Goal: Transaction & Acquisition: Purchase product/service

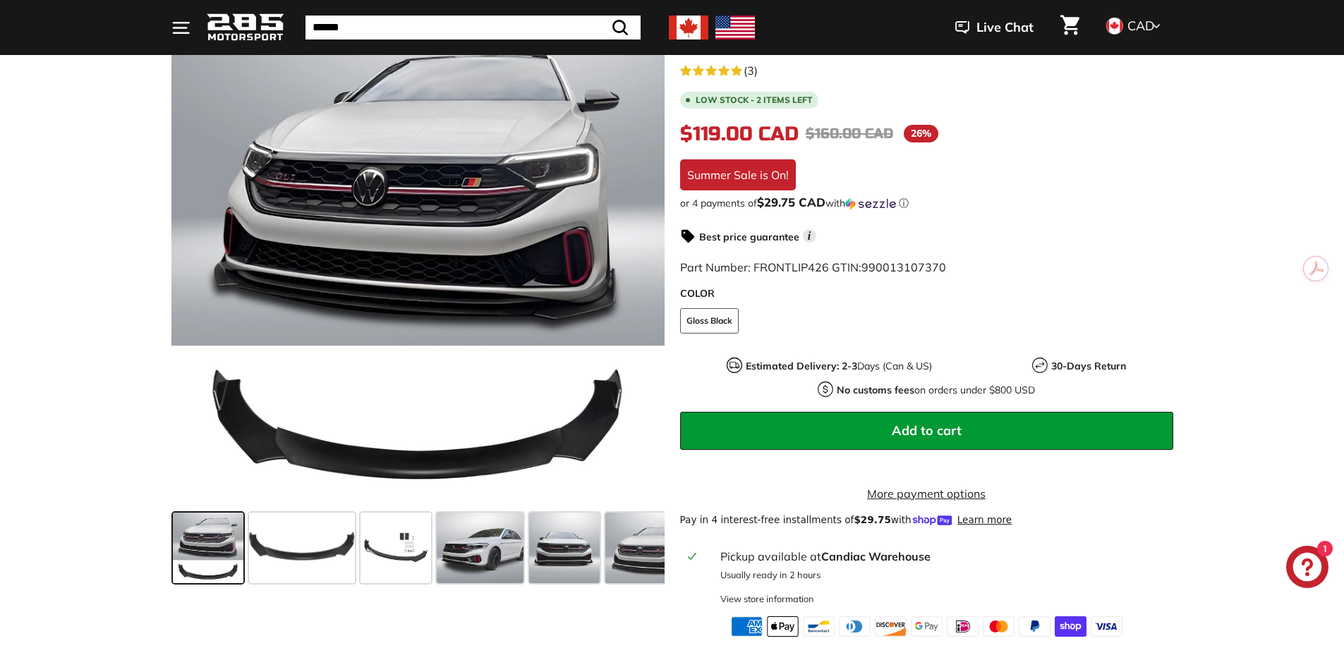
scroll to position [423, 0]
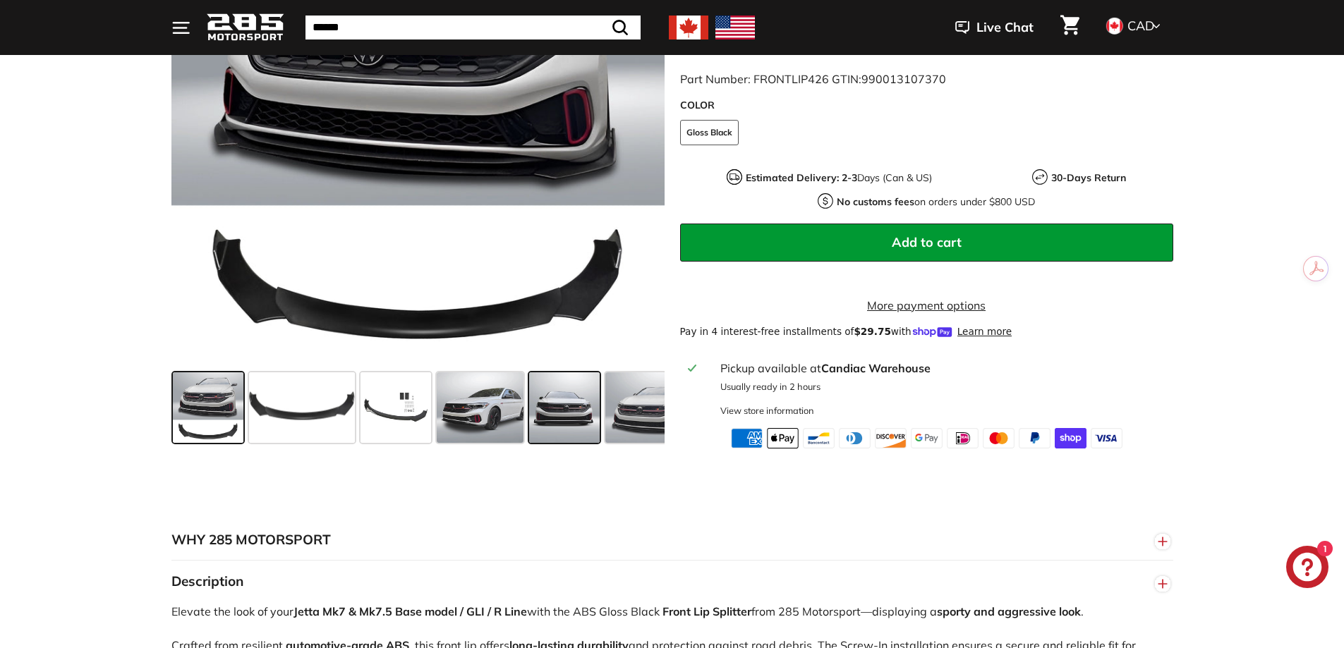
click at [554, 420] on span at bounding box center [564, 407] width 71 height 71
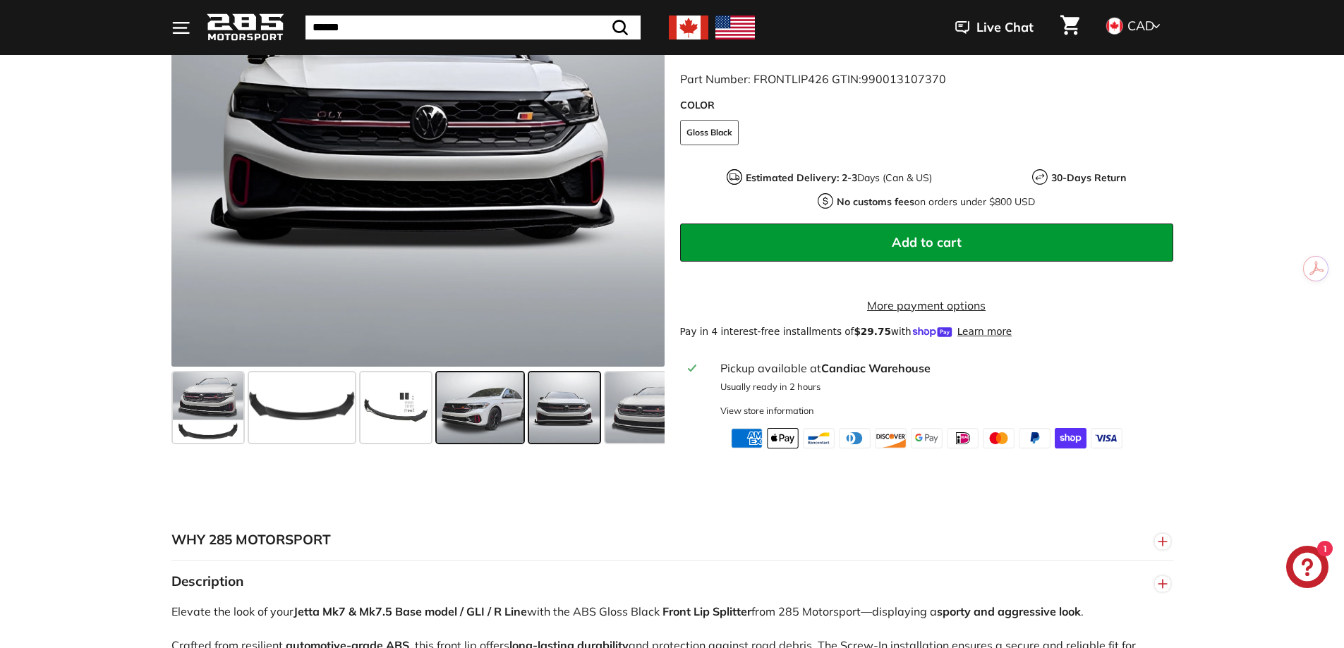
click at [480, 431] on span at bounding box center [480, 407] width 87 height 71
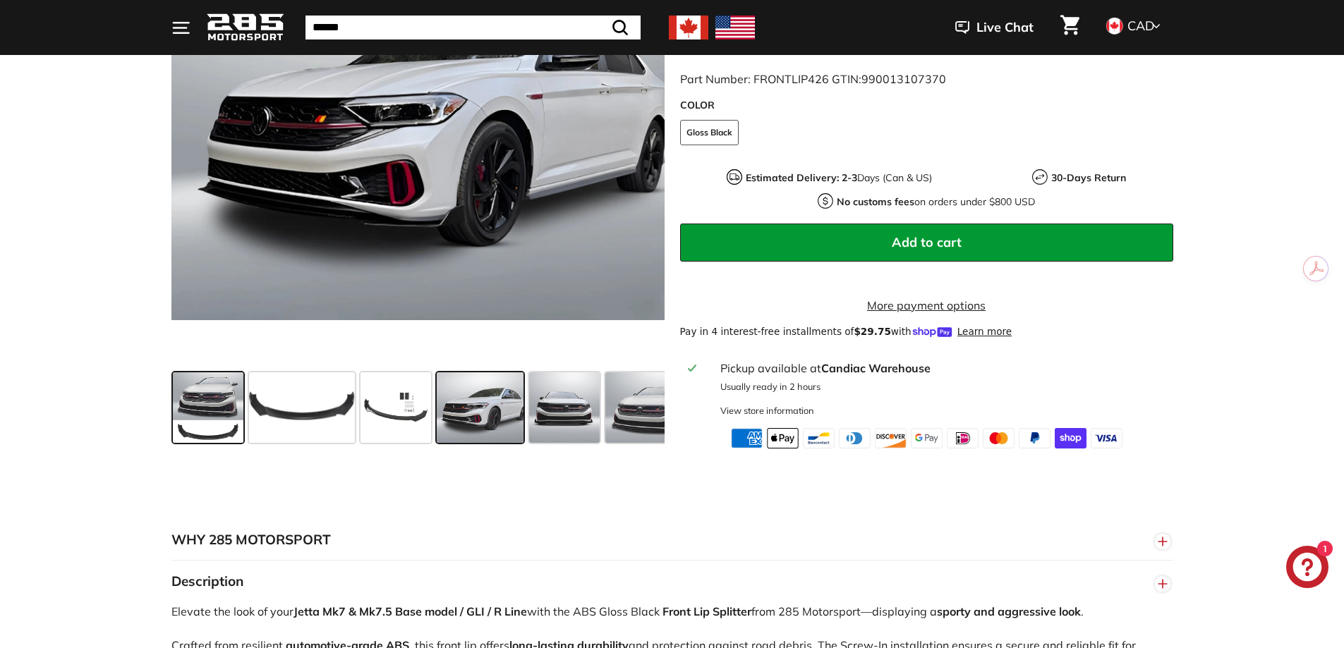
click at [216, 427] on span at bounding box center [208, 407] width 71 height 71
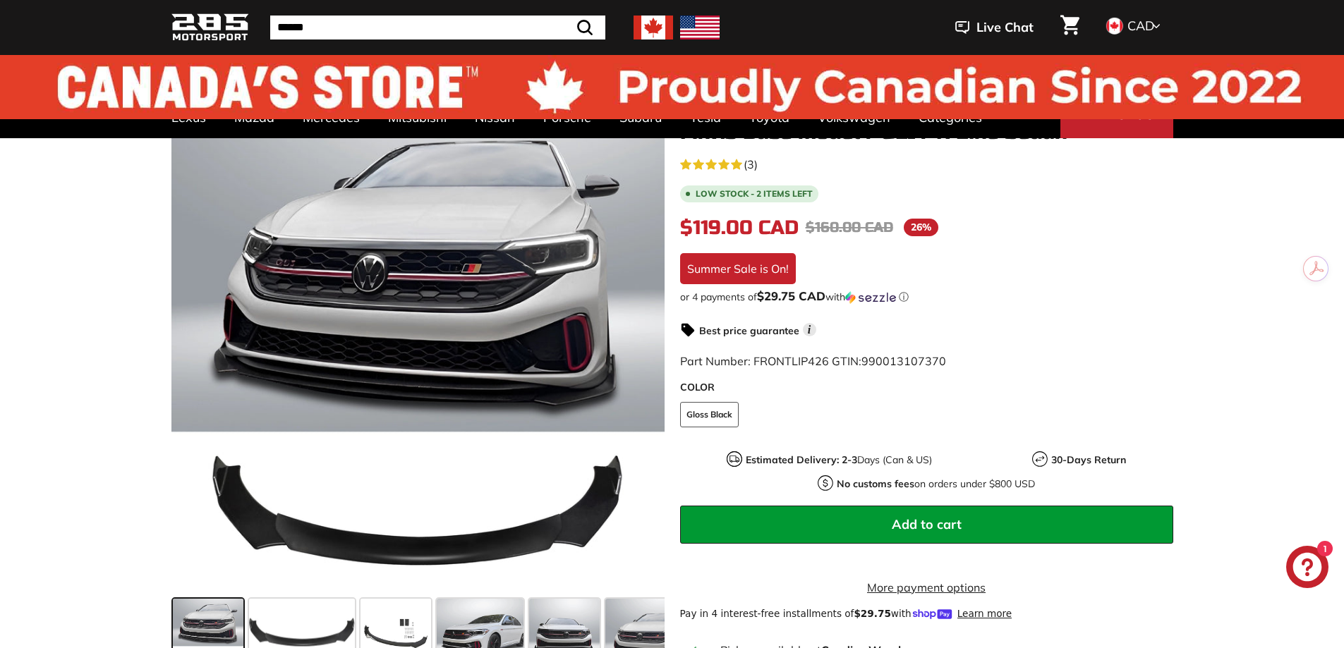
scroll to position [0, 0]
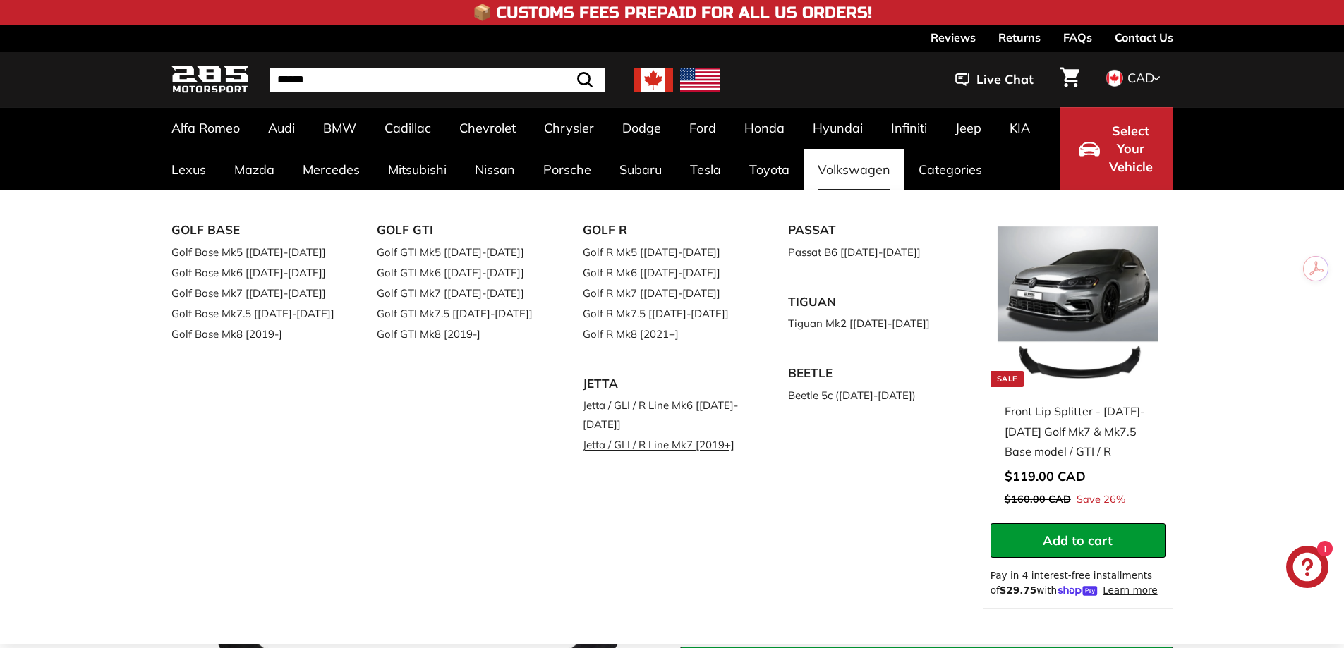
click at [666, 445] on link "Jetta / GLI / R Line Mk7 [2019+]" at bounding box center [666, 444] width 166 height 20
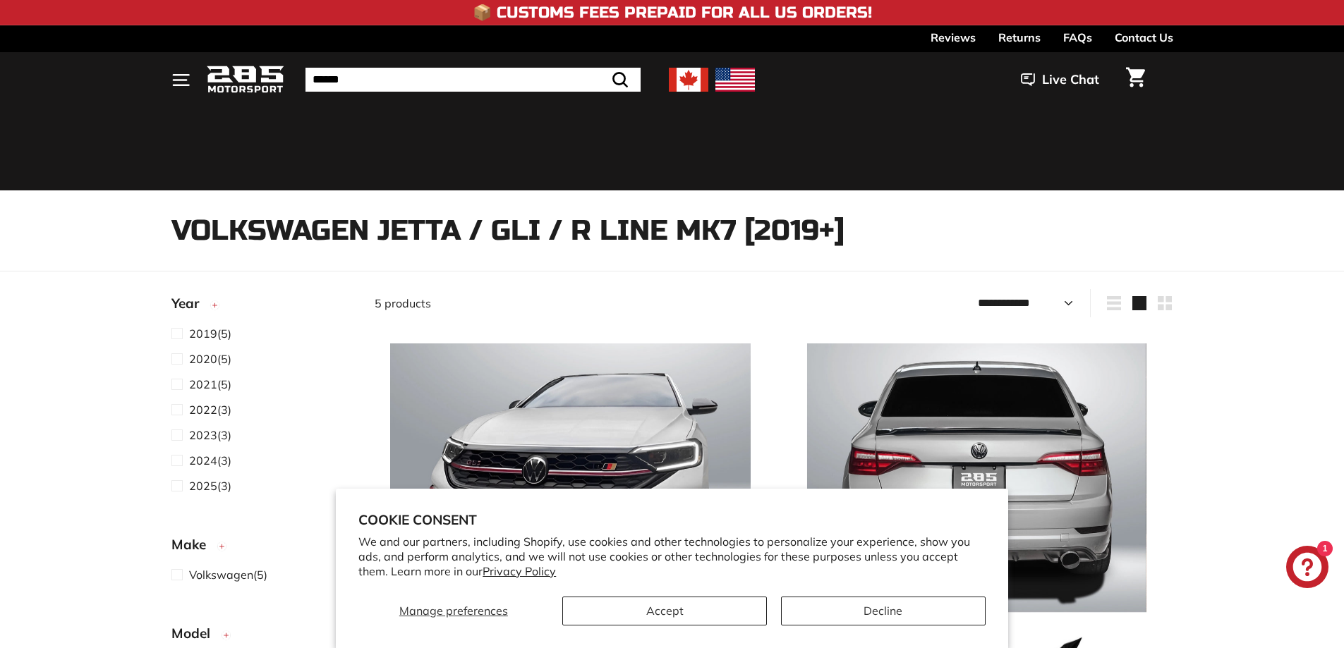
select select "**********"
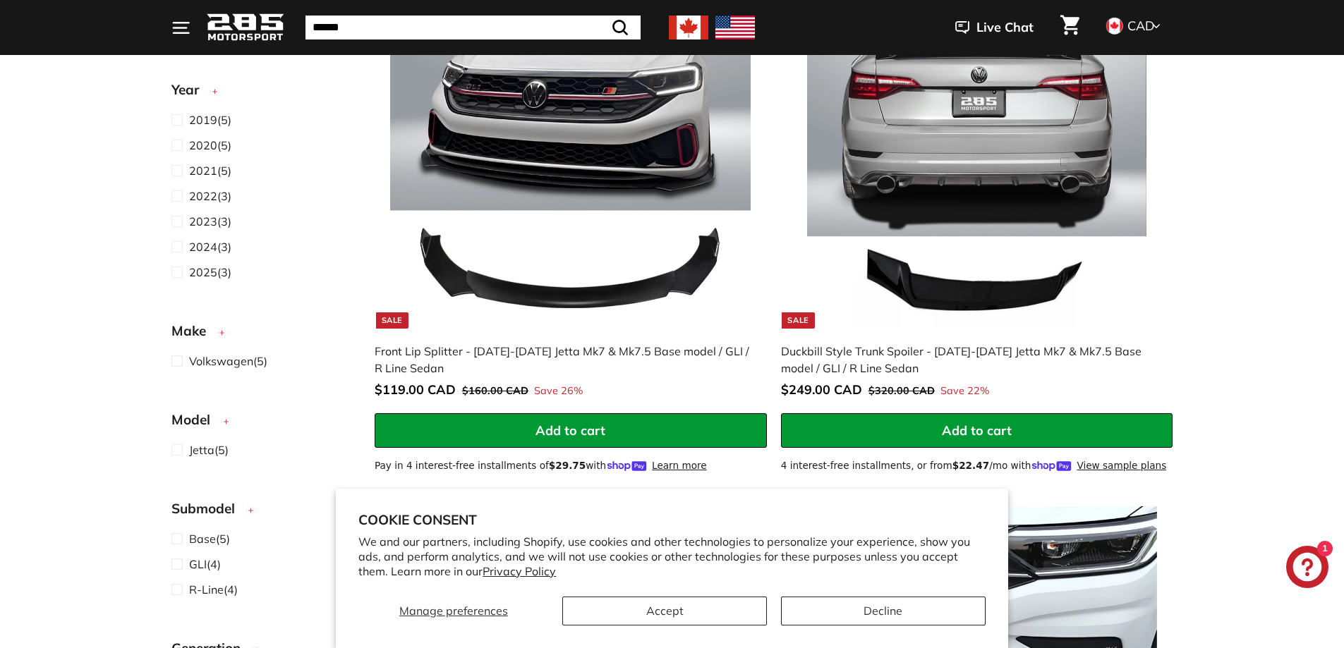
scroll to position [329, 0]
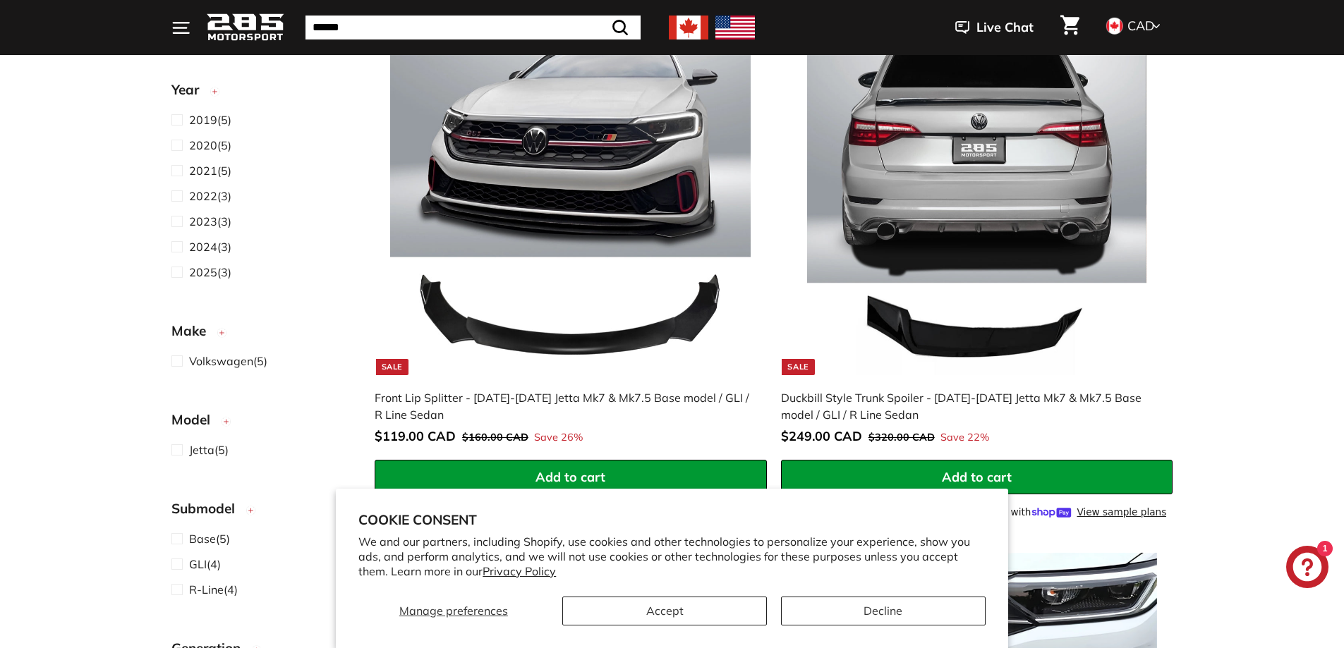
click at [1021, 340] on img at bounding box center [976, 194] width 360 height 360
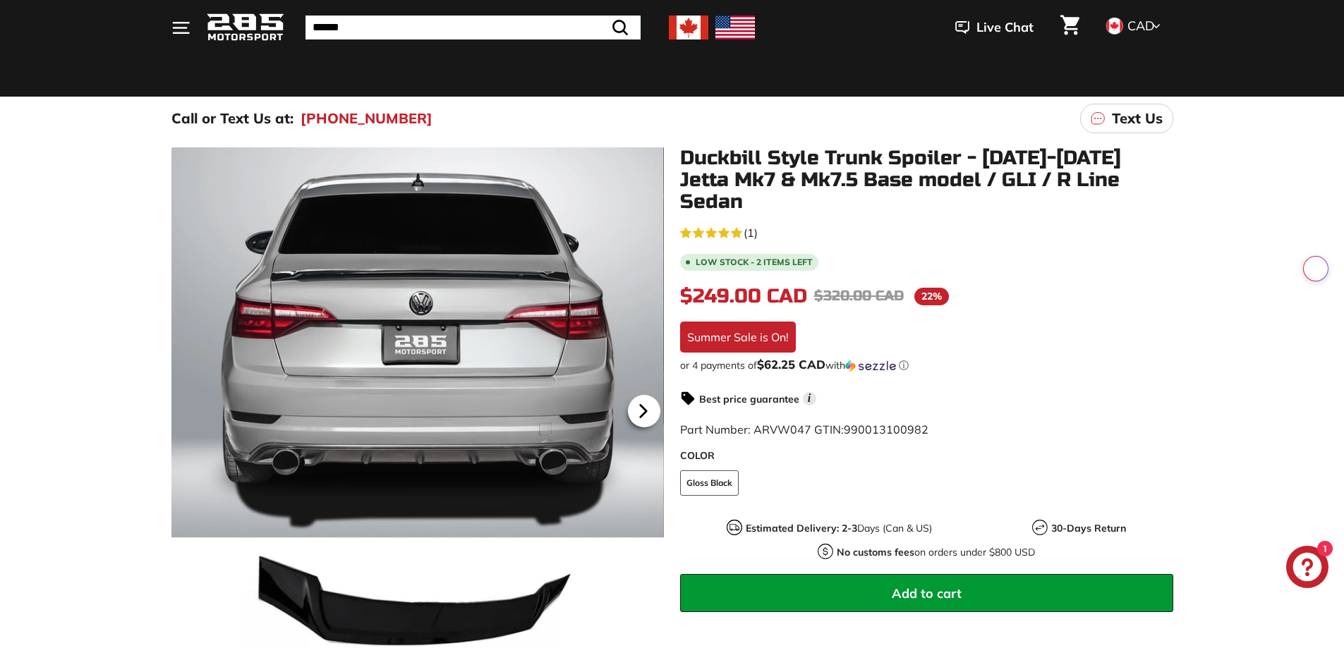
click at [642, 410] on icon at bounding box center [643, 412] width 6 height 12
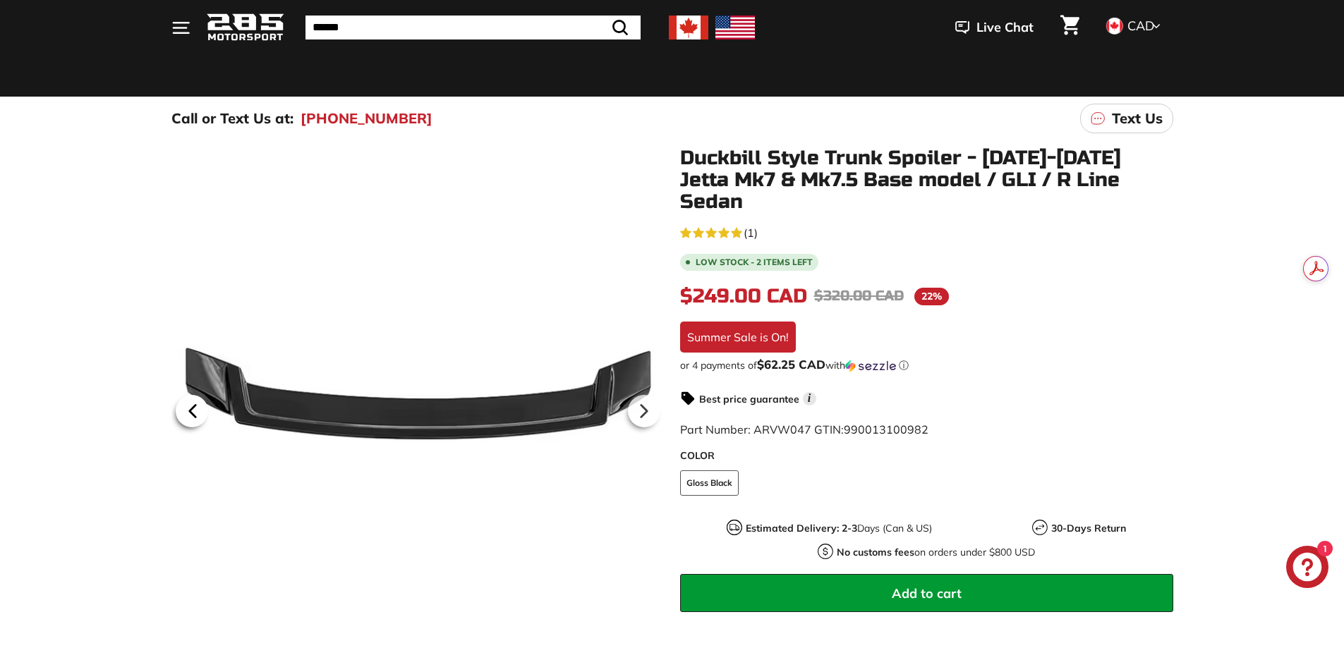
click at [185, 410] on icon at bounding box center [192, 411] width 32 height 32
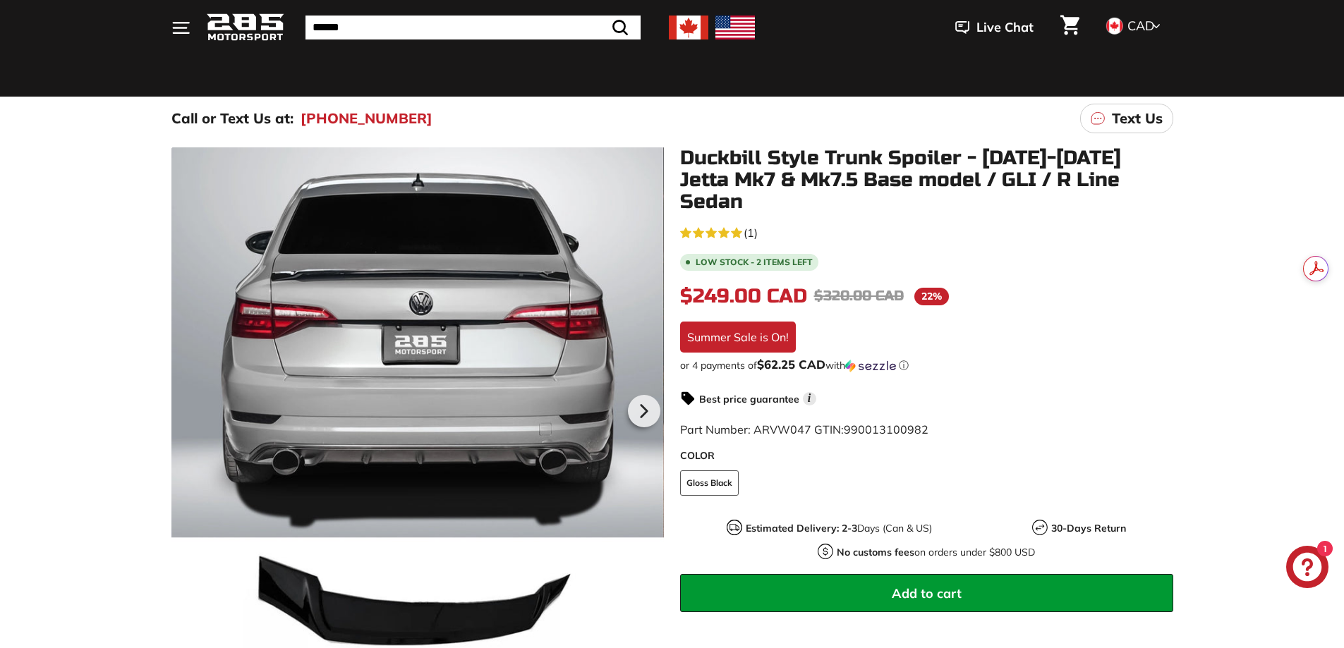
click at [185, 410] on div at bounding box center [417, 409] width 493 height 524
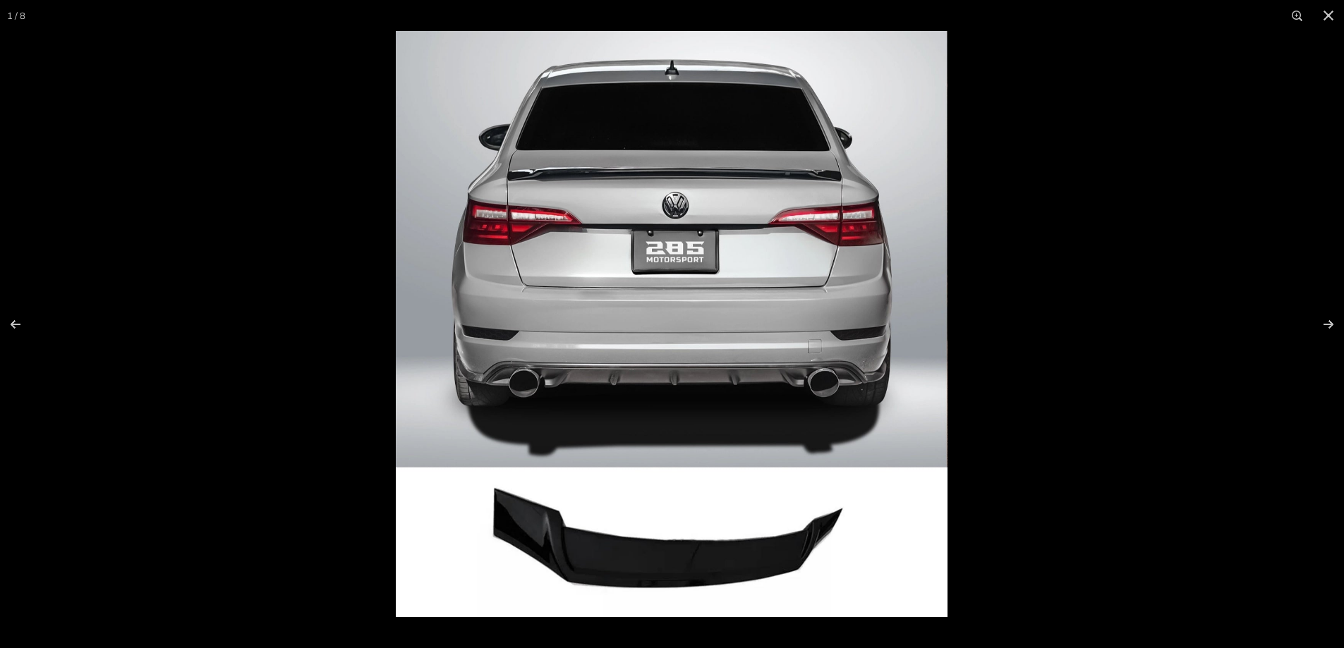
click at [647, 415] on img at bounding box center [672, 324] width 552 height 586
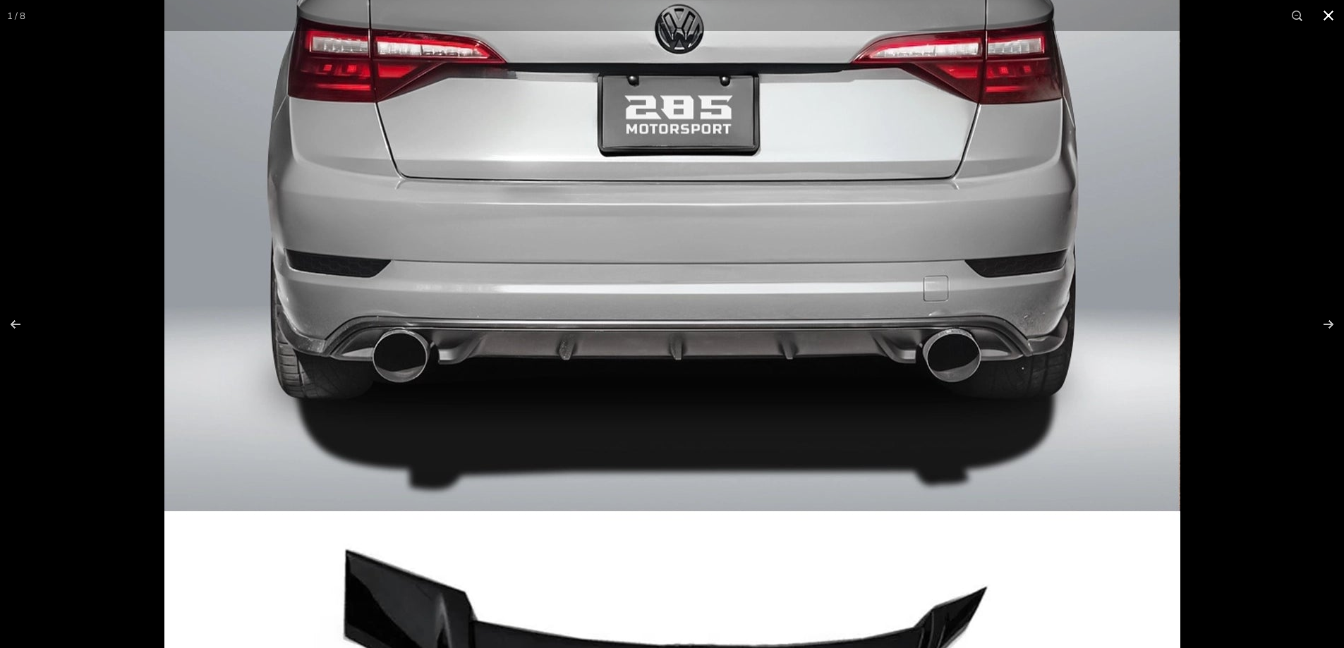
click at [1327, 13] on button at bounding box center [1328, 15] width 31 height 31
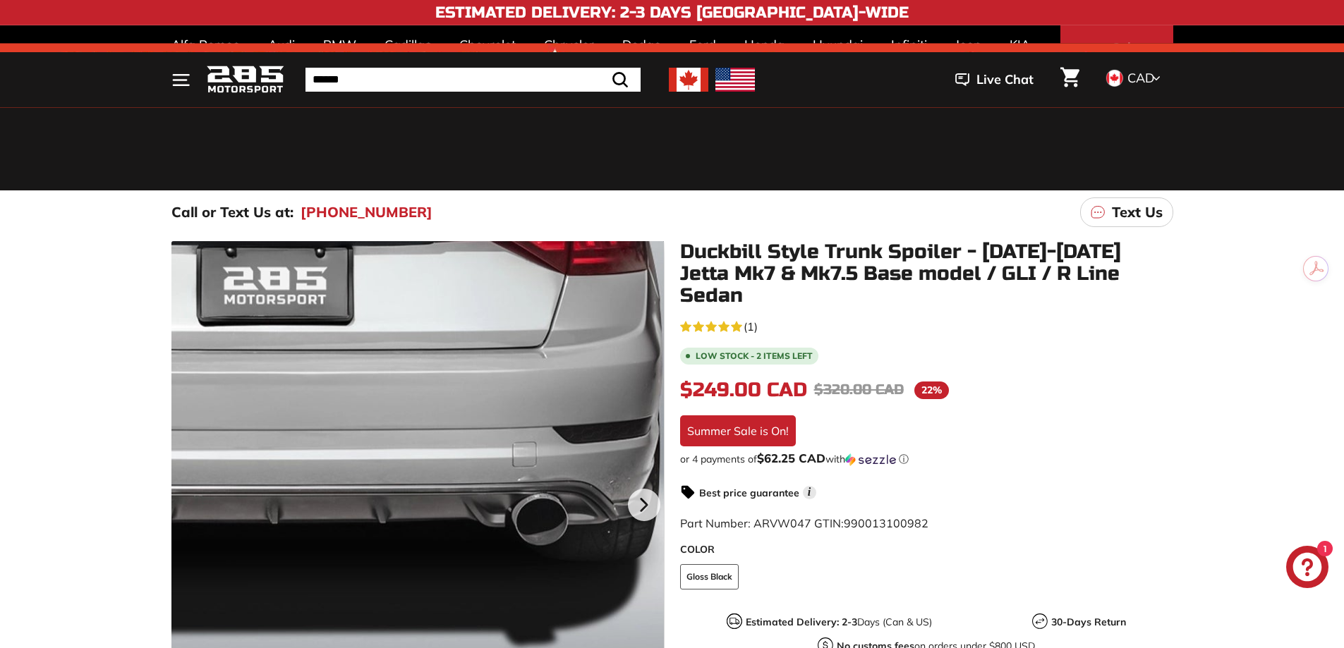
scroll to position [329, 0]
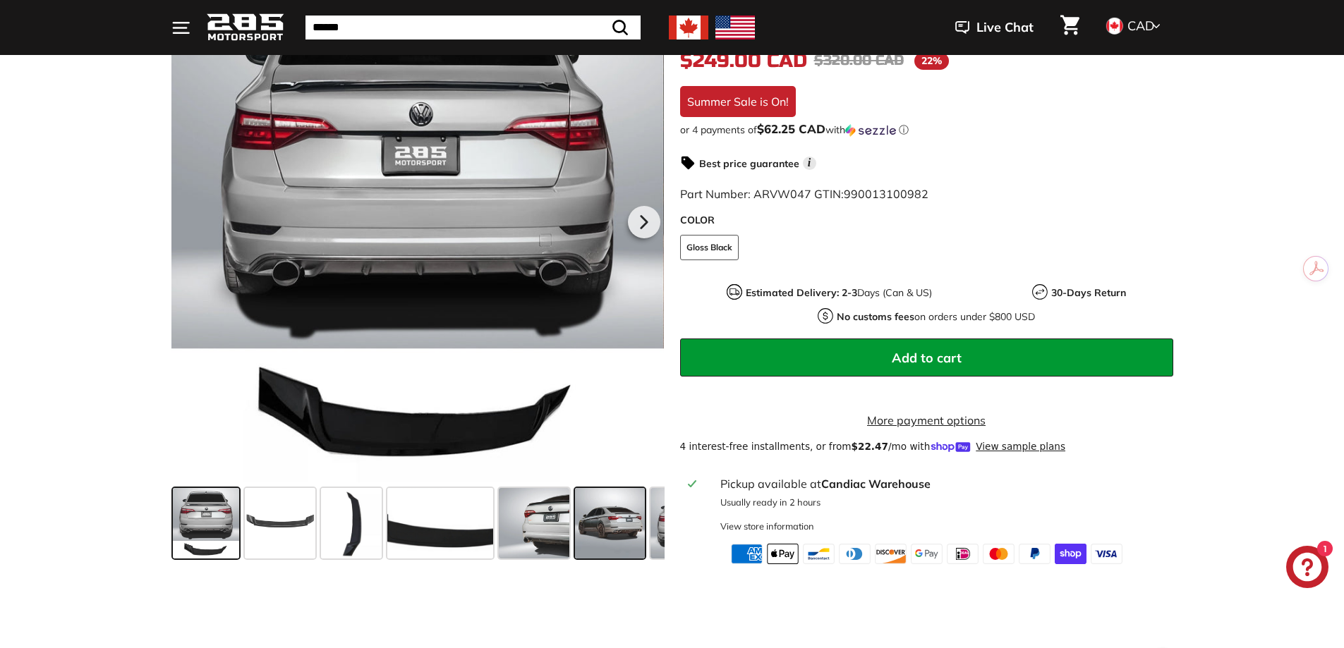
click at [600, 521] on span at bounding box center [610, 523] width 71 height 71
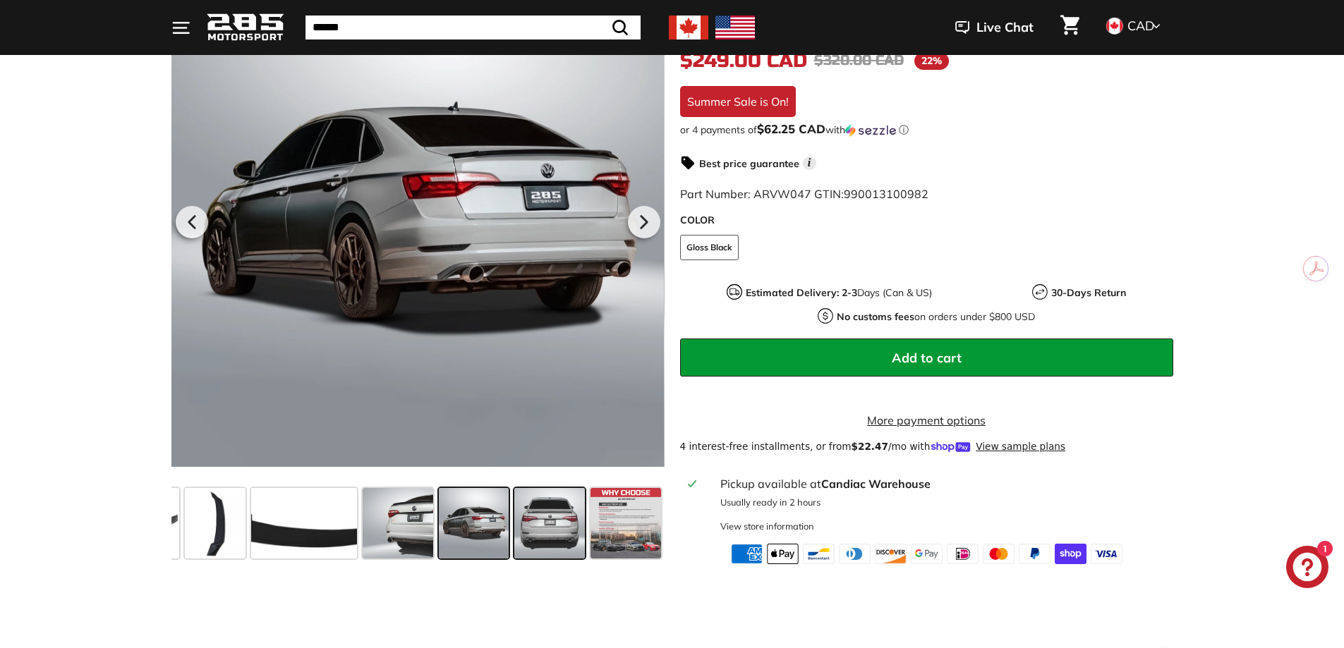
click at [534, 520] on span at bounding box center [549, 523] width 71 height 71
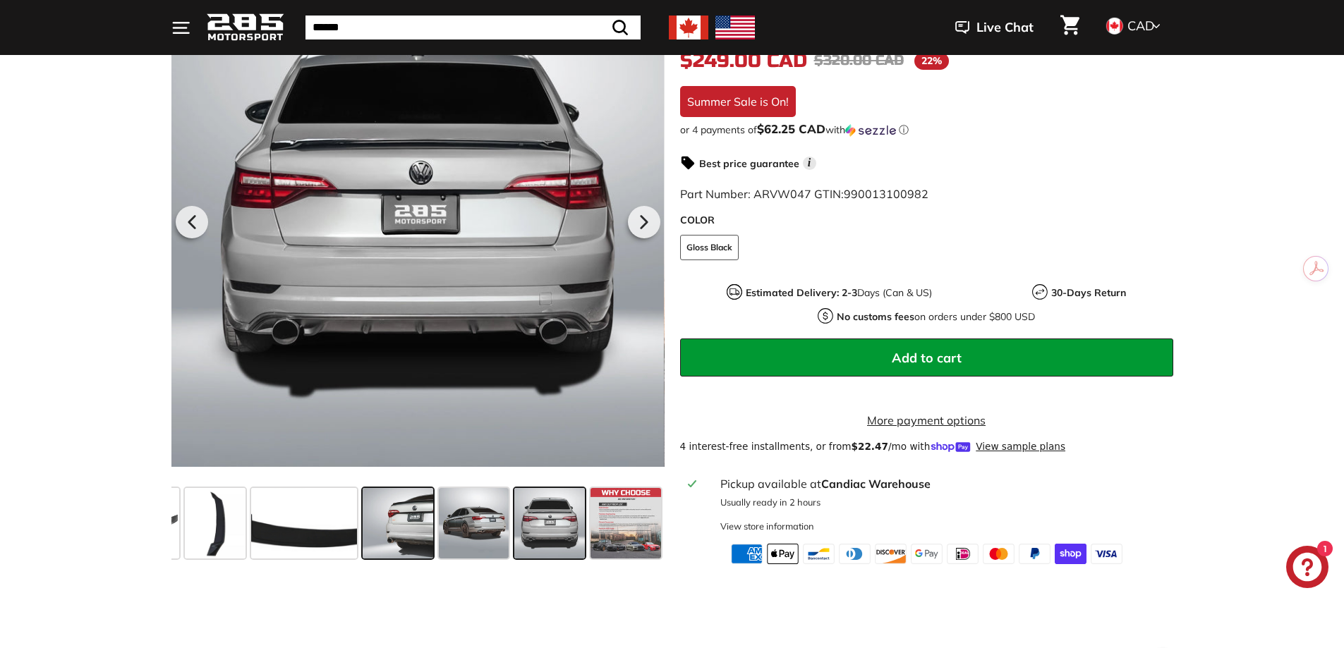
click at [418, 517] on span at bounding box center [398, 523] width 71 height 71
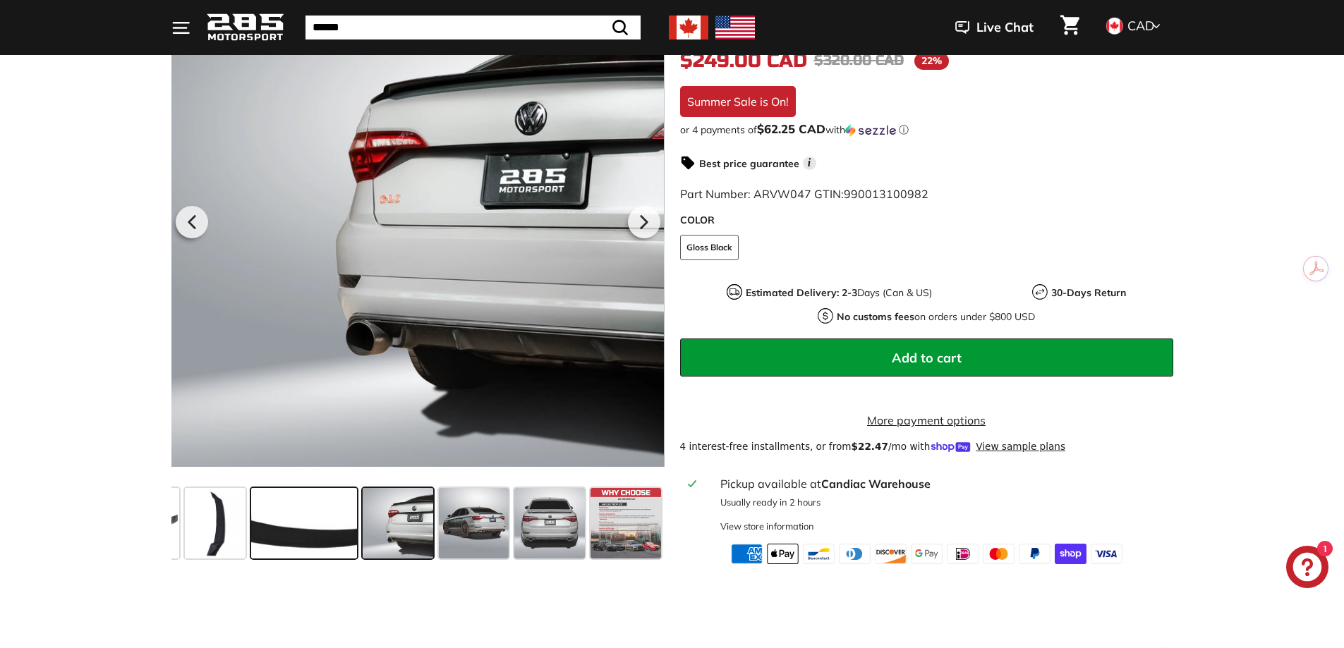
click at [274, 514] on span at bounding box center [304, 523] width 106 height 71
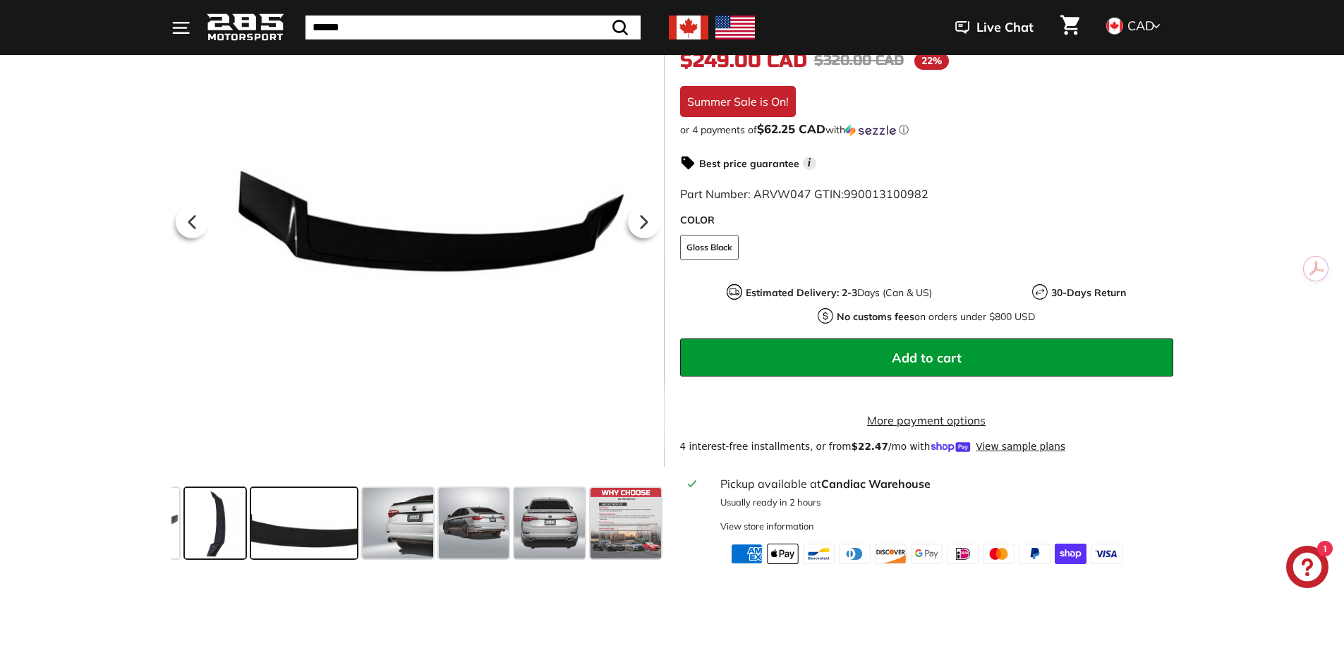
click at [207, 512] on span at bounding box center [215, 523] width 61 height 71
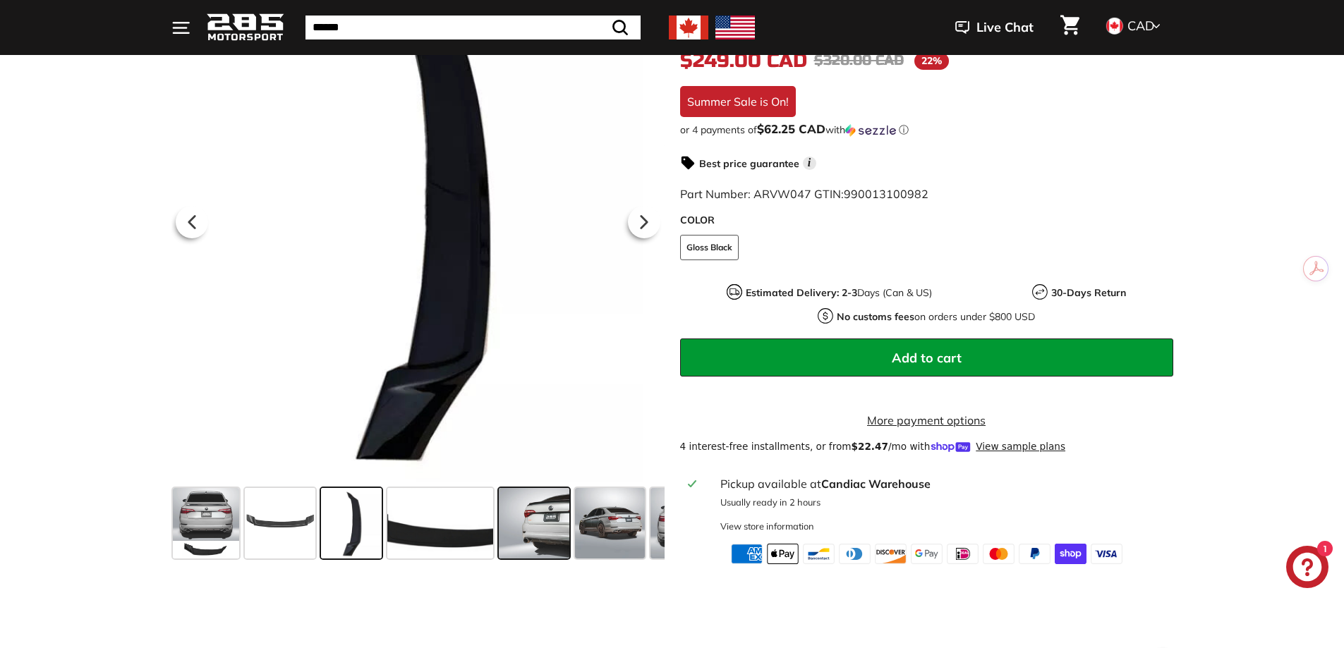
click at [543, 520] on span at bounding box center [534, 523] width 71 height 71
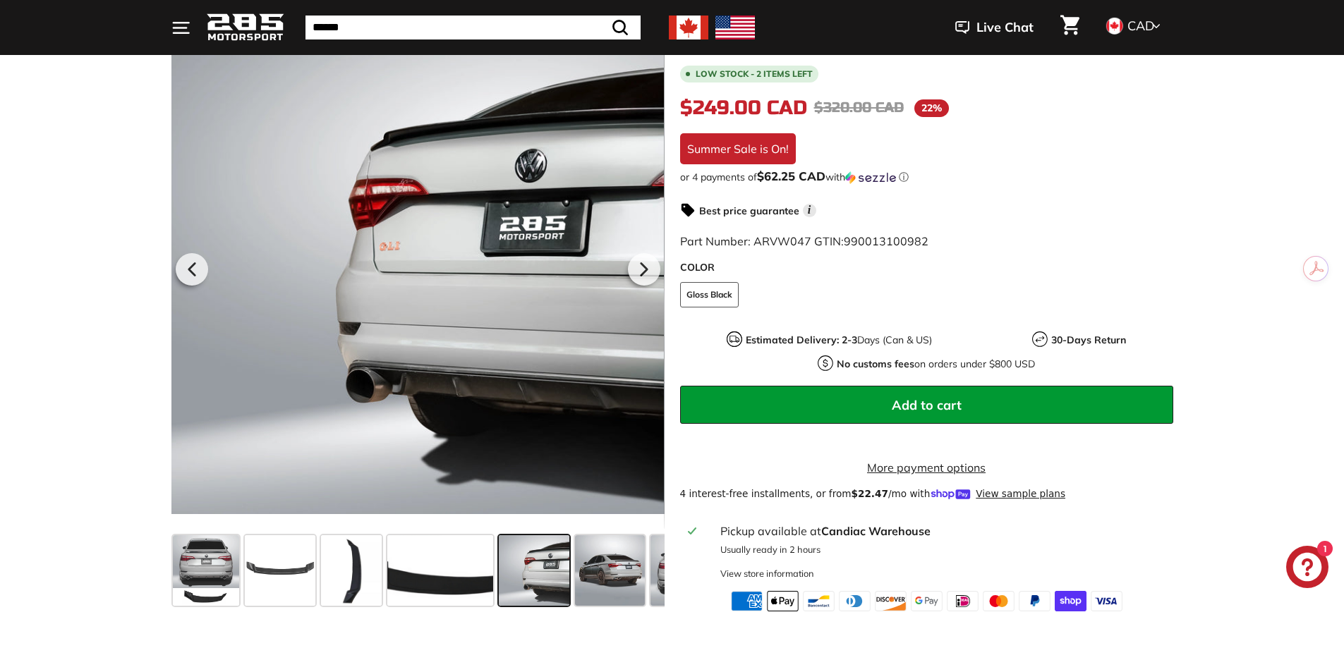
scroll to position [329, 0]
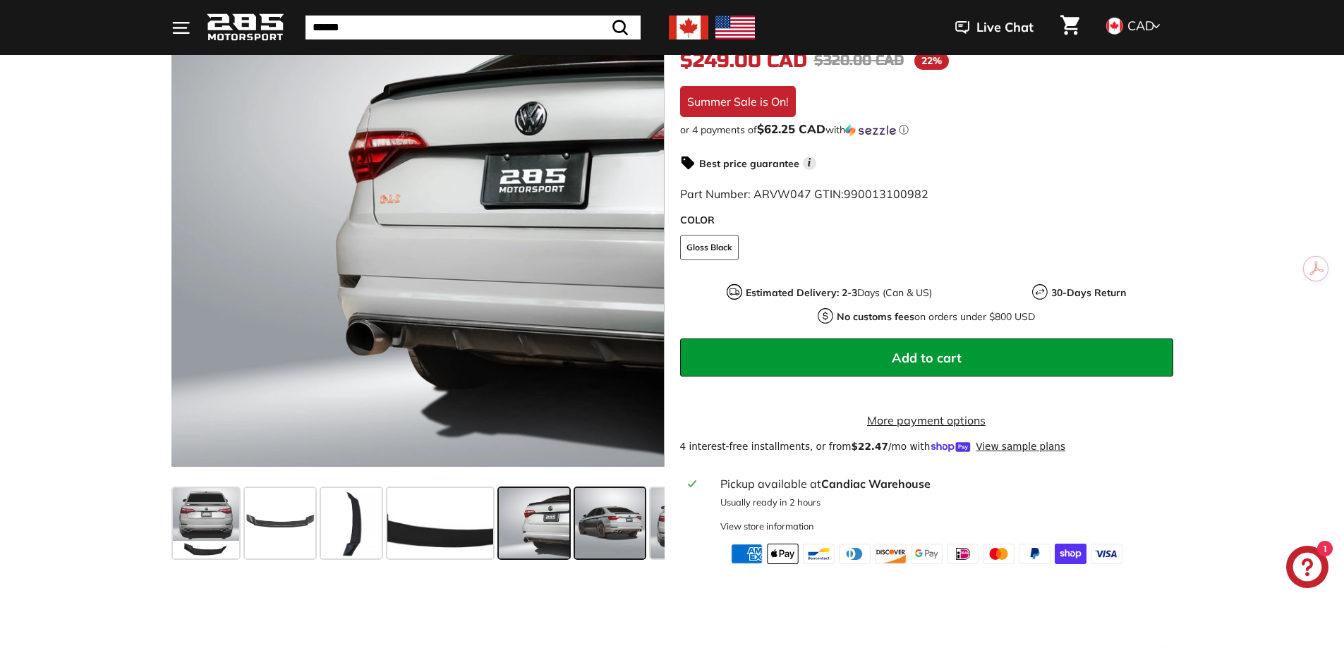
click at [618, 525] on span at bounding box center [610, 523] width 71 height 71
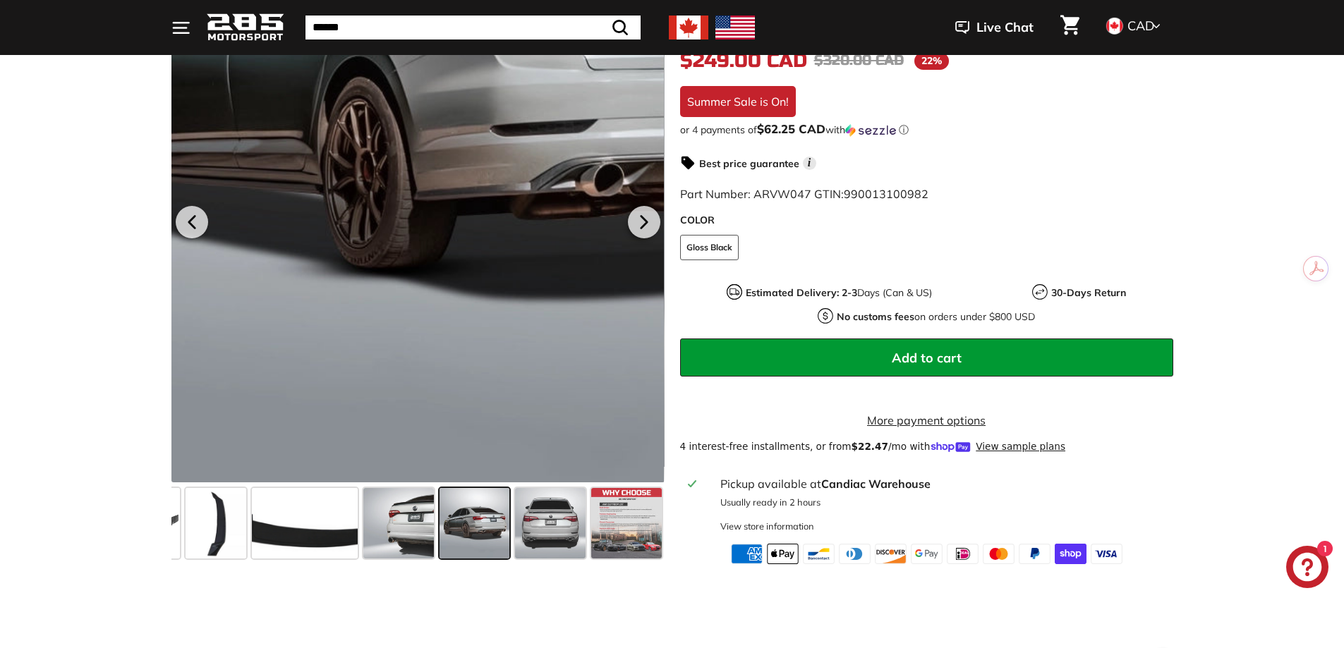
scroll to position [94, 0]
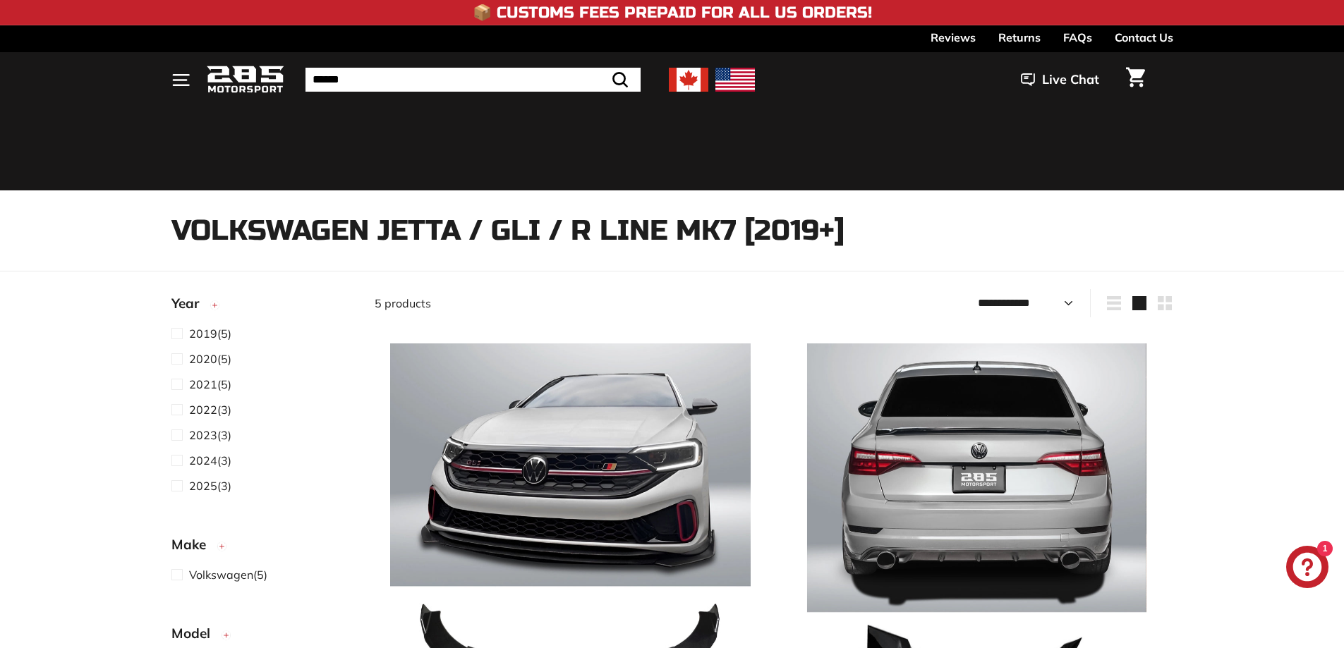
select select "**********"
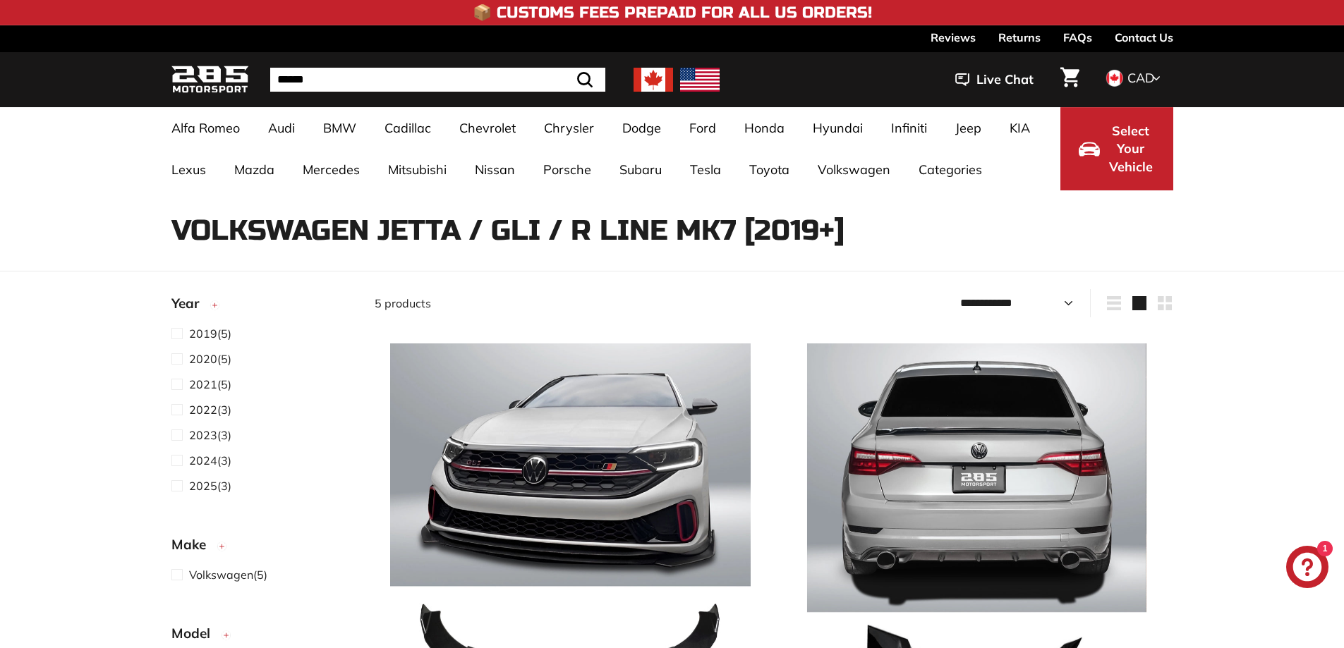
click at [212, 78] on img at bounding box center [210, 79] width 78 height 33
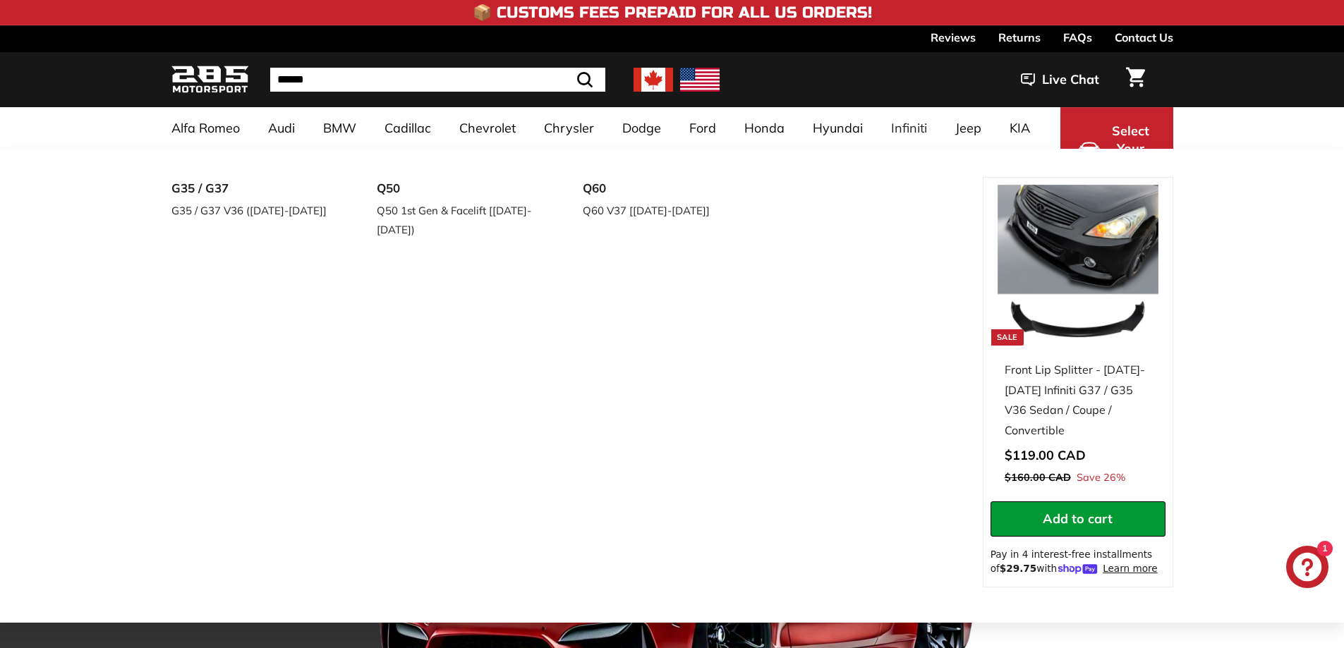
click at [1143, 134] on span "Select Your Vehicle" at bounding box center [1131, 149] width 48 height 54
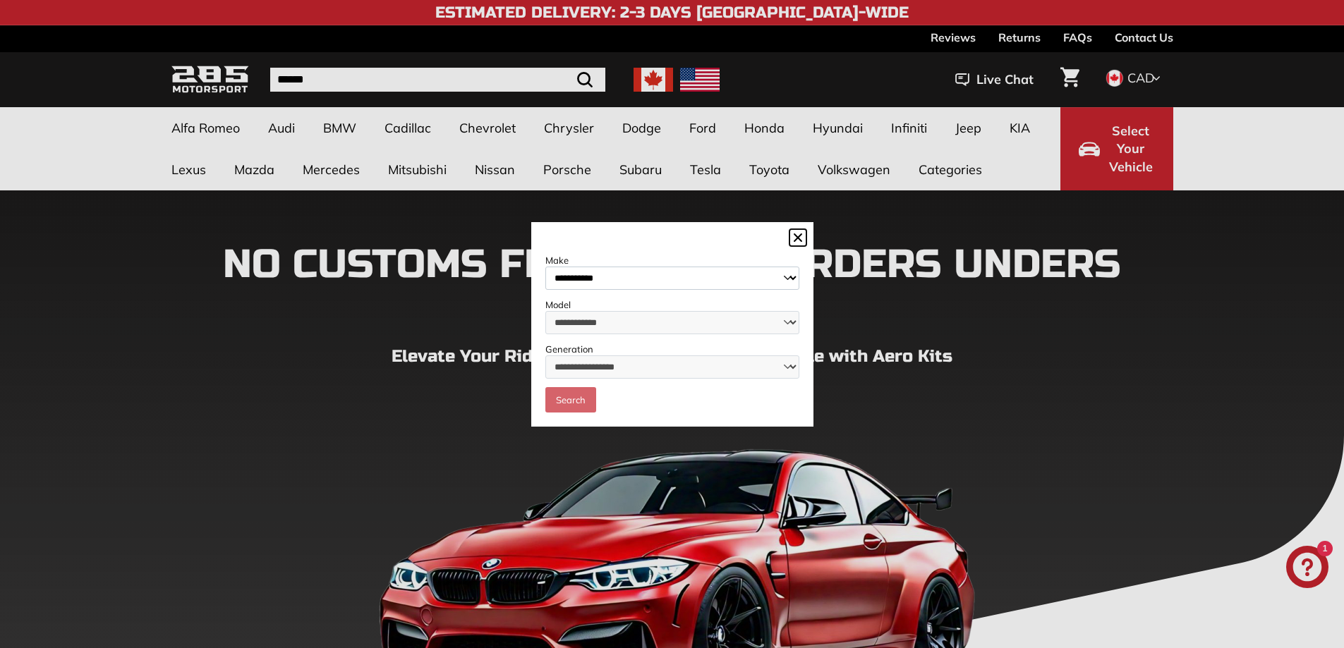
click at [671, 269] on select "**********" at bounding box center [672, 278] width 254 height 23
